Goal: Transaction & Acquisition: Purchase product/service

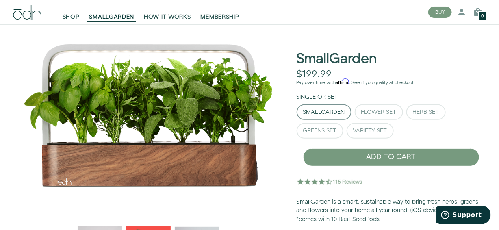
scroll to position [41, 0]
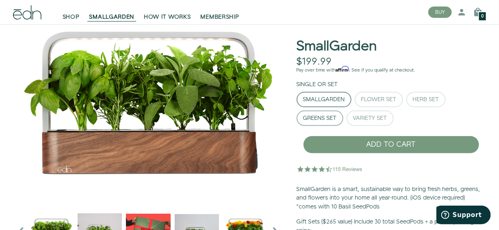
click at [326, 117] on div "Greens Set" at bounding box center [320, 118] width 34 height 6
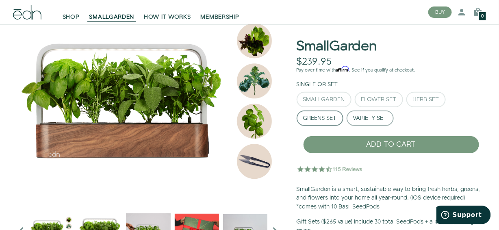
click at [377, 116] on div "Variety Set" at bounding box center [370, 118] width 34 height 6
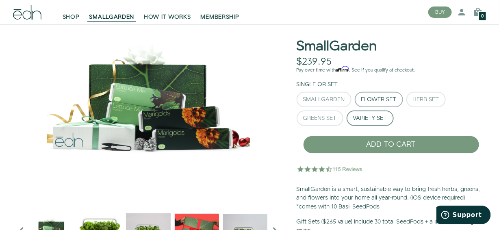
click at [375, 104] on button "Flower Set" at bounding box center [379, 99] width 48 height 15
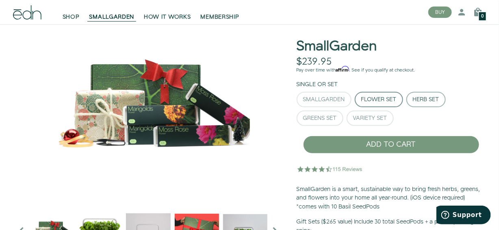
click at [431, 97] on div "Herb Set" at bounding box center [426, 100] width 26 height 6
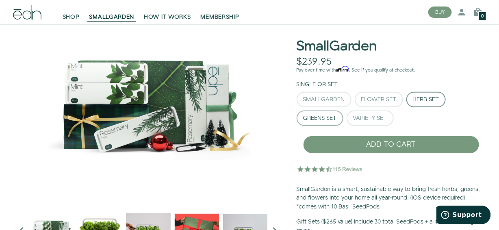
click at [322, 118] on div "Greens Set" at bounding box center [320, 118] width 34 height 6
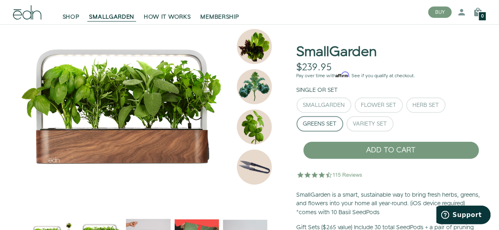
scroll to position [0, 0]
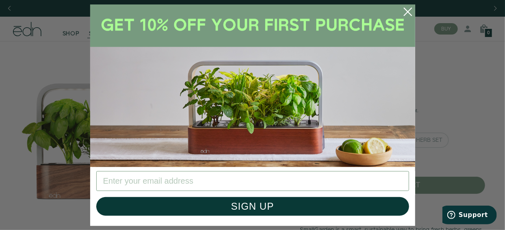
click at [408, 10] on circle "Close dialog" at bounding box center [408, 12] width 18 height 18
